Goal: Information Seeking & Learning: Check status

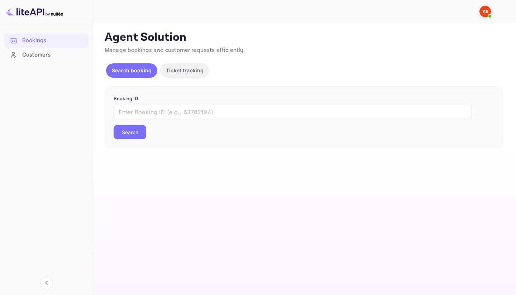
click at [169, 102] on form "Booking ID ​ Search" at bounding box center [304, 117] width 381 height 44
click at [191, 132] on div "​ Search" at bounding box center [304, 122] width 381 height 34
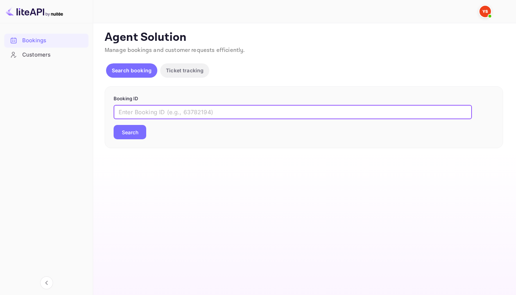
click at [191, 110] on input "text" at bounding box center [293, 112] width 358 height 14
paste input "9888733"
type input "9888733"
click at [137, 131] on button "Search" at bounding box center [130, 132] width 33 height 14
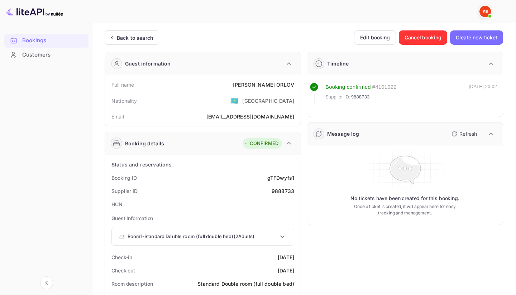
click at [267, 89] on div "Full name [PERSON_NAME]" at bounding box center [203, 84] width 190 height 13
click at [267, 82] on div "[PERSON_NAME]" at bounding box center [263, 85] width 61 height 8
copy div "[PERSON_NAME]"
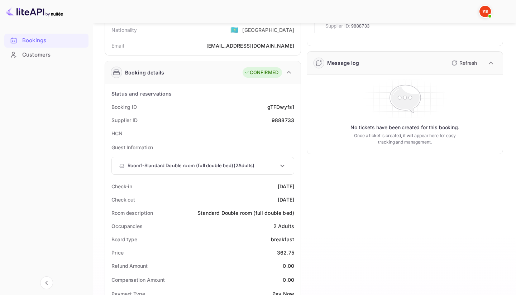
scroll to position [115, 0]
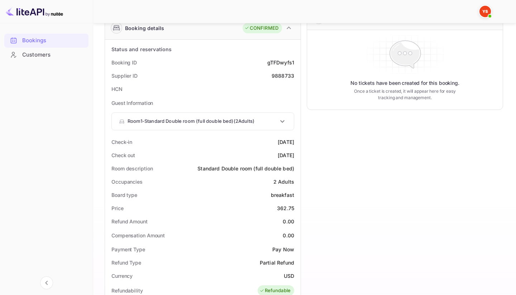
click at [286, 208] on div "362.75" at bounding box center [285, 209] width 17 height 8
copy div "362.75"
